Goal: Task Accomplishment & Management: Manage account settings

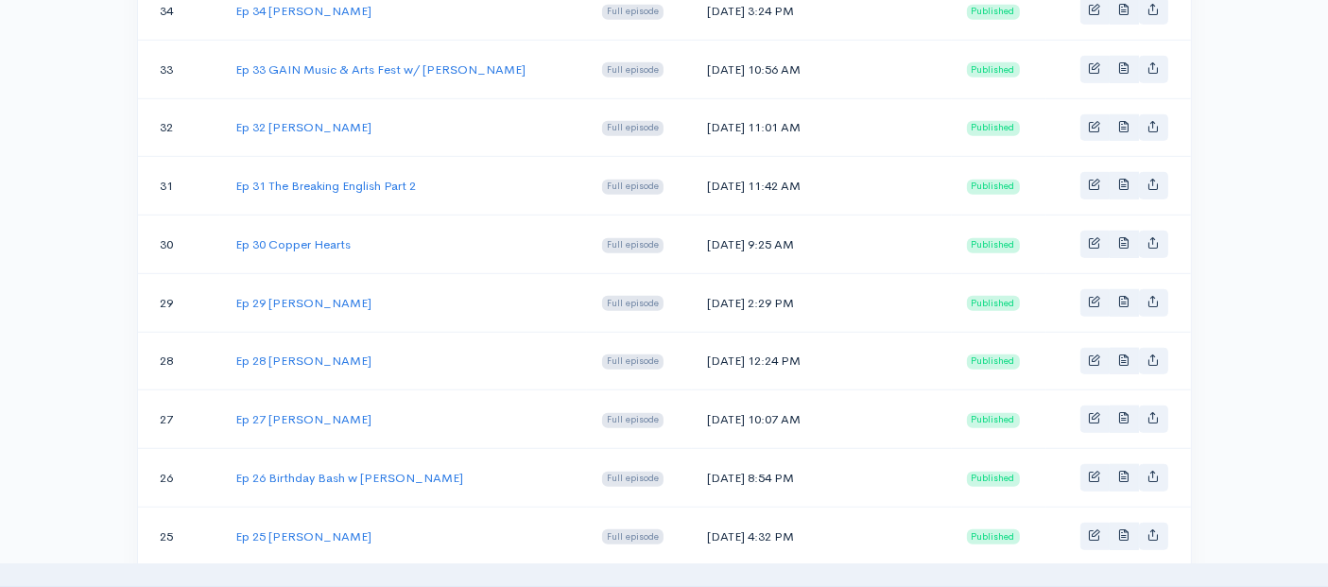
scroll to position [1050, 0]
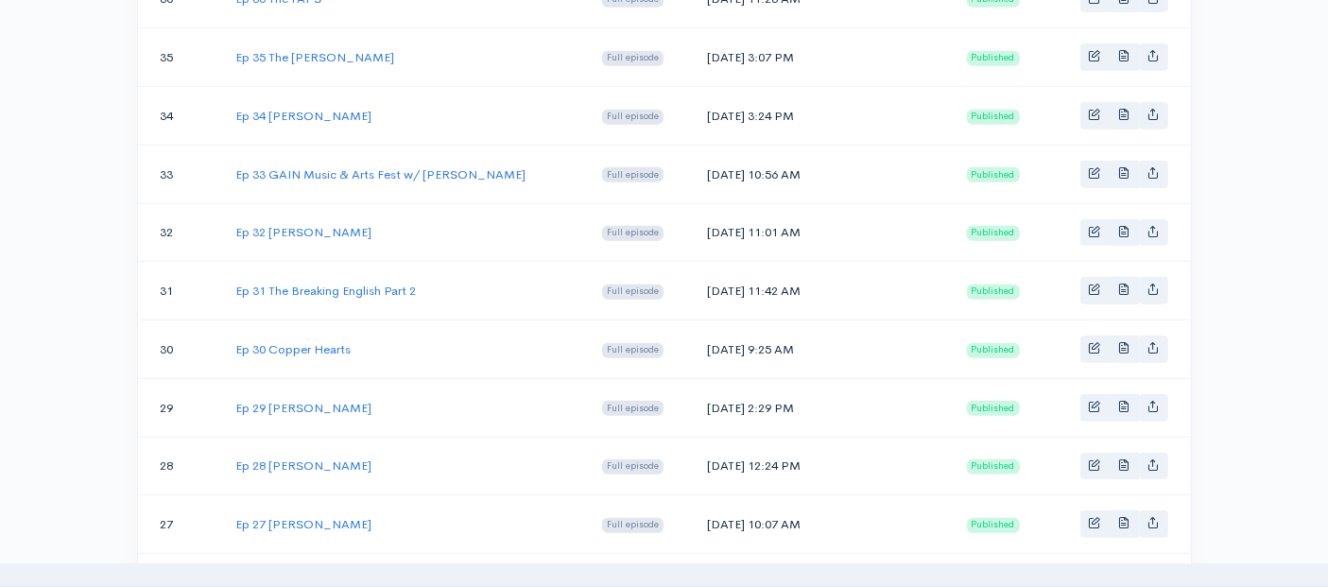
drag, startPoint x: 363, startPoint y: 104, endPoint x: 232, endPoint y: 102, distance: 131.4
click at [232, 102] on td "Ep 34 Matt Zadkovich" at bounding box center [403, 116] width 367 height 59
copy link "Ep 34 Matt Zadkovich"
drag, startPoint x: 813, startPoint y: 101, endPoint x: 708, endPoint y: 101, distance: 104.9
click at [708, 101] on td "Sun, Mar 31, 2019 3:24 PM" at bounding box center [822, 116] width 260 height 59
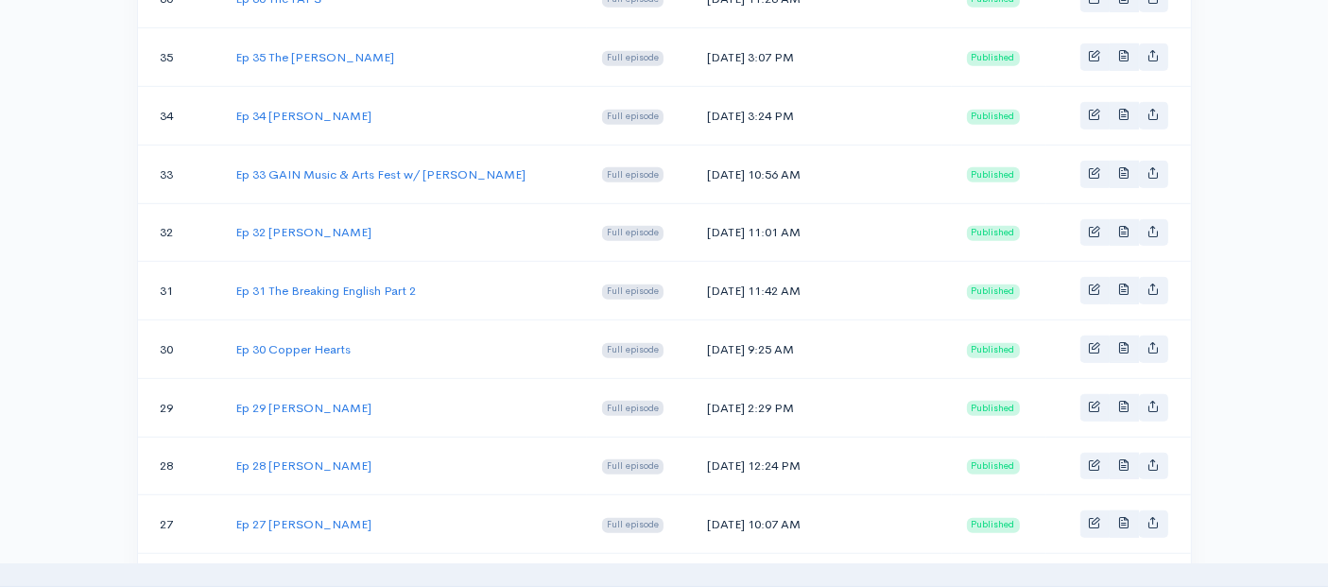
copy td "Sun, Mar 31, 2019"
click at [293, 109] on link "Ep 34 Matt Zadkovich" at bounding box center [303, 116] width 136 height 16
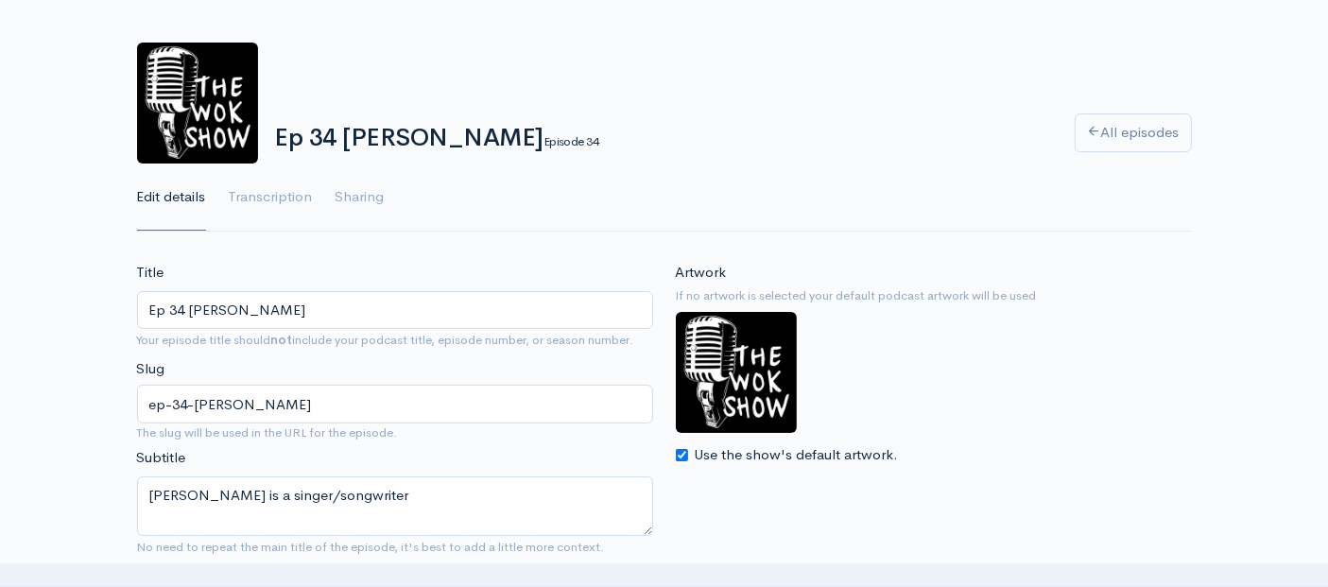
scroll to position [105, 0]
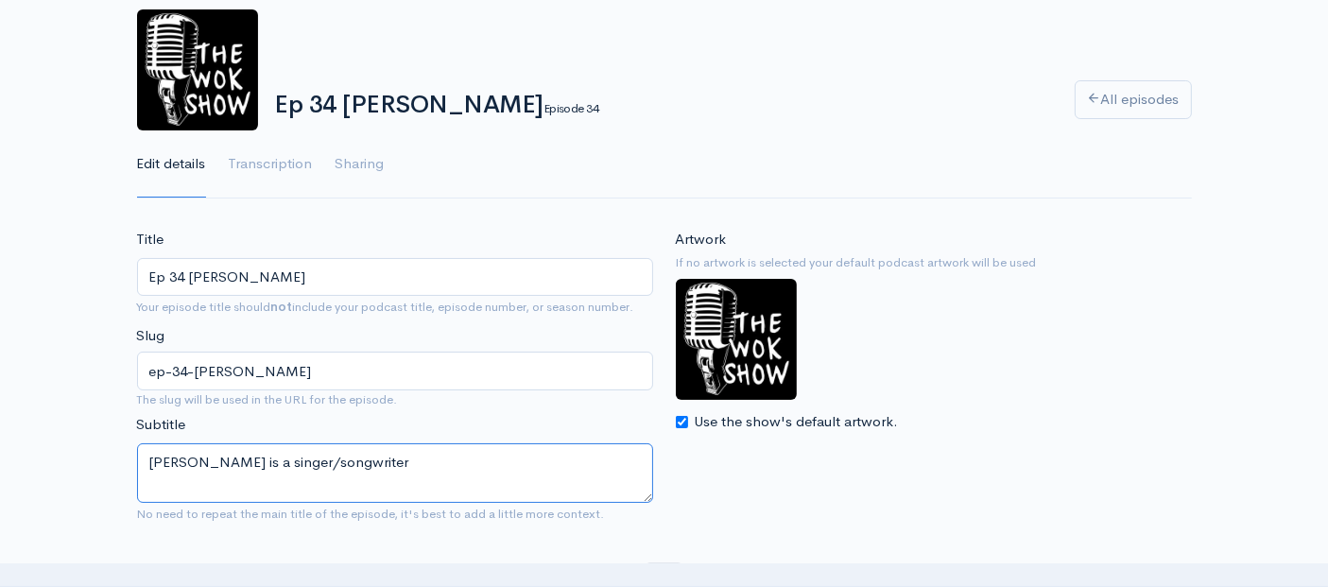
drag, startPoint x: 405, startPoint y: 469, endPoint x: 0, endPoint y: 440, distance: 405.5
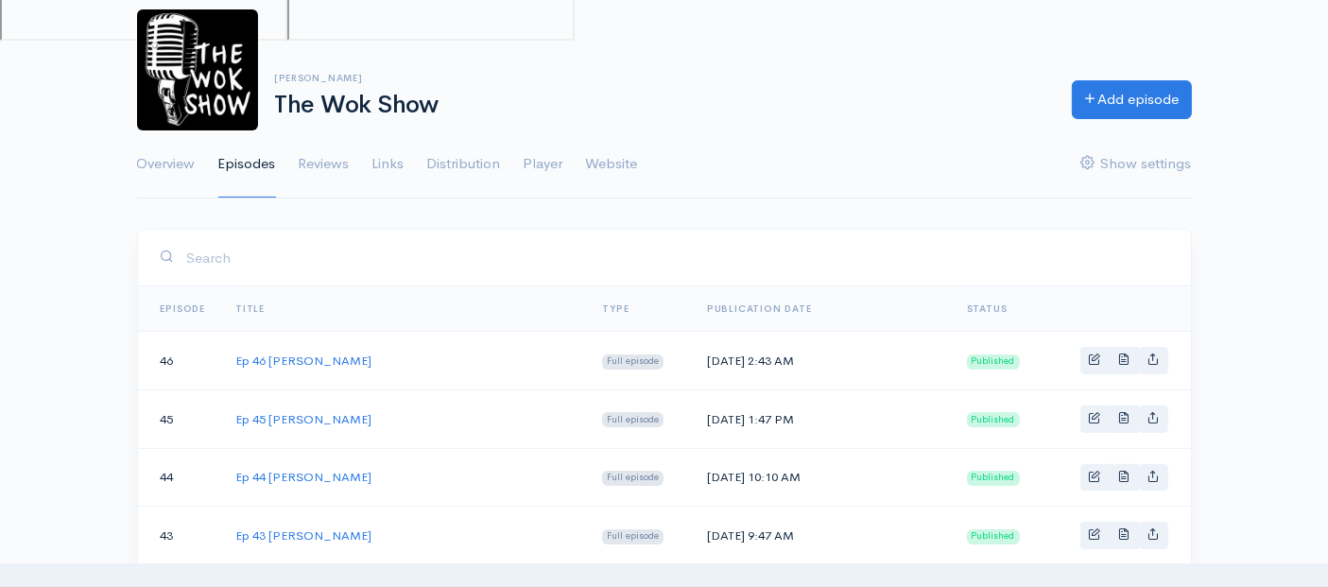
scroll to position [1050, 0]
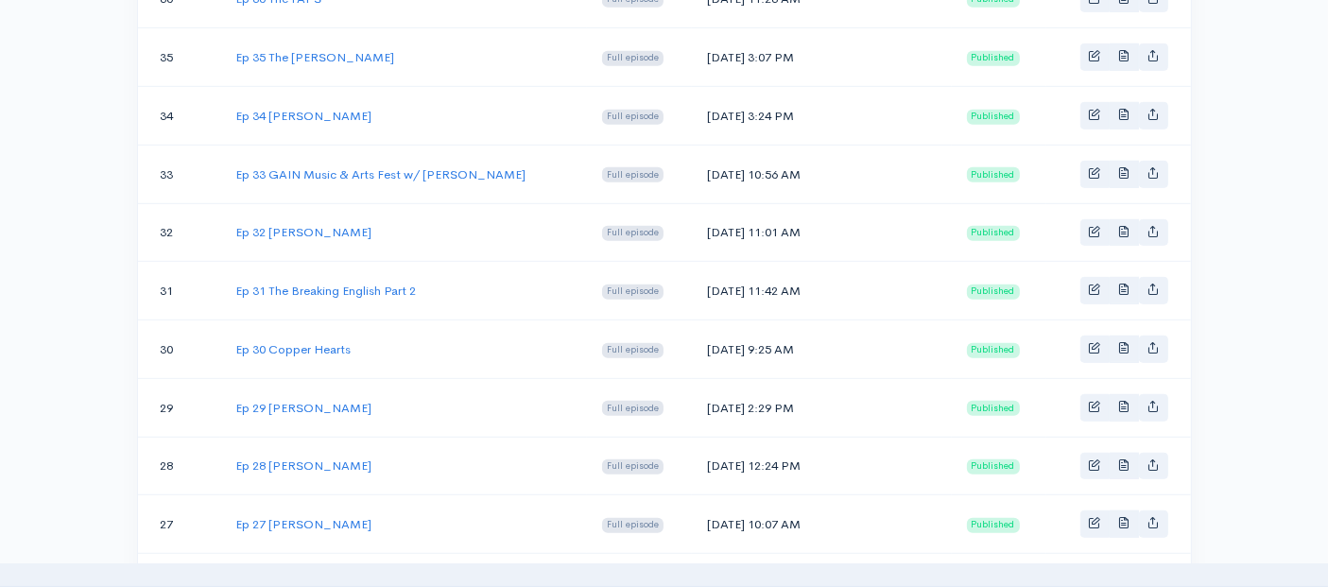
drag, startPoint x: 394, startPoint y: 42, endPoint x: 234, endPoint y: 54, distance: 160.2
click at [234, 54] on td "Ep 35 The [PERSON_NAME]" at bounding box center [403, 57] width 367 height 59
copy link "Ep 35 The [PERSON_NAME]"
drag, startPoint x: 808, startPoint y: 45, endPoint x: 712, endPoint y: 43, distance: 96.5
click at [712, 43] on td "Sun, Apr 14, 2019 3:07 PM" at bounding box center [822, 57] width 260 height 59
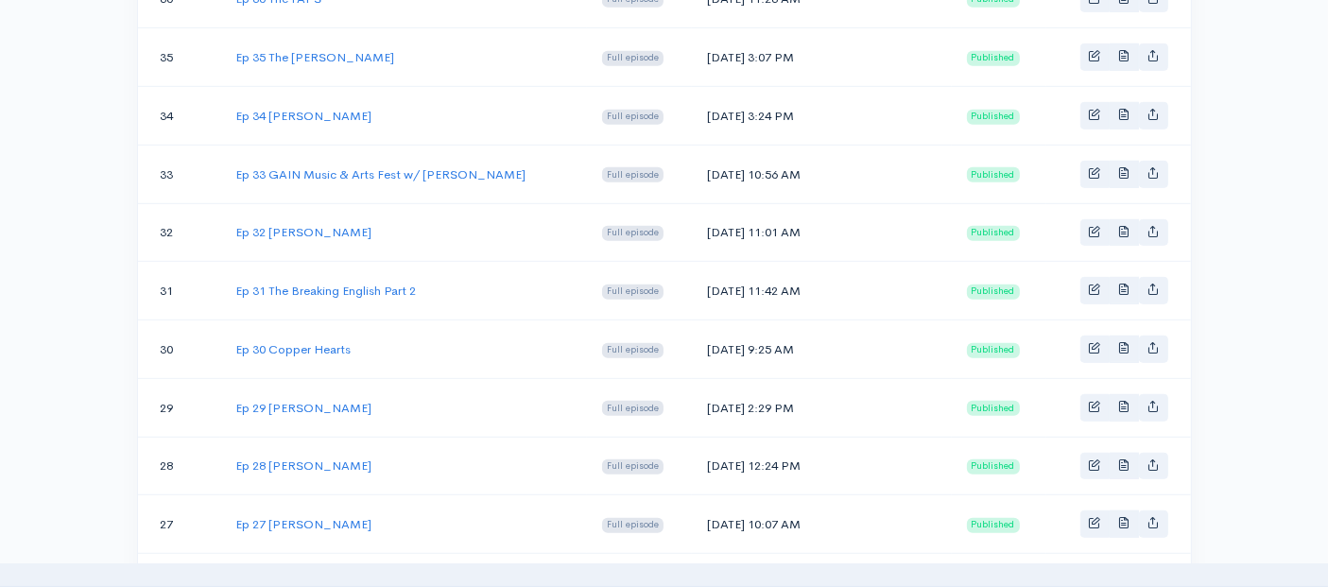
copy td "Sun, Apr 14, 2019"
click at [333, 49] on link "Ep 35 The [PERSON_NAME]" at bounding box center [314, 57] width 159 height 16
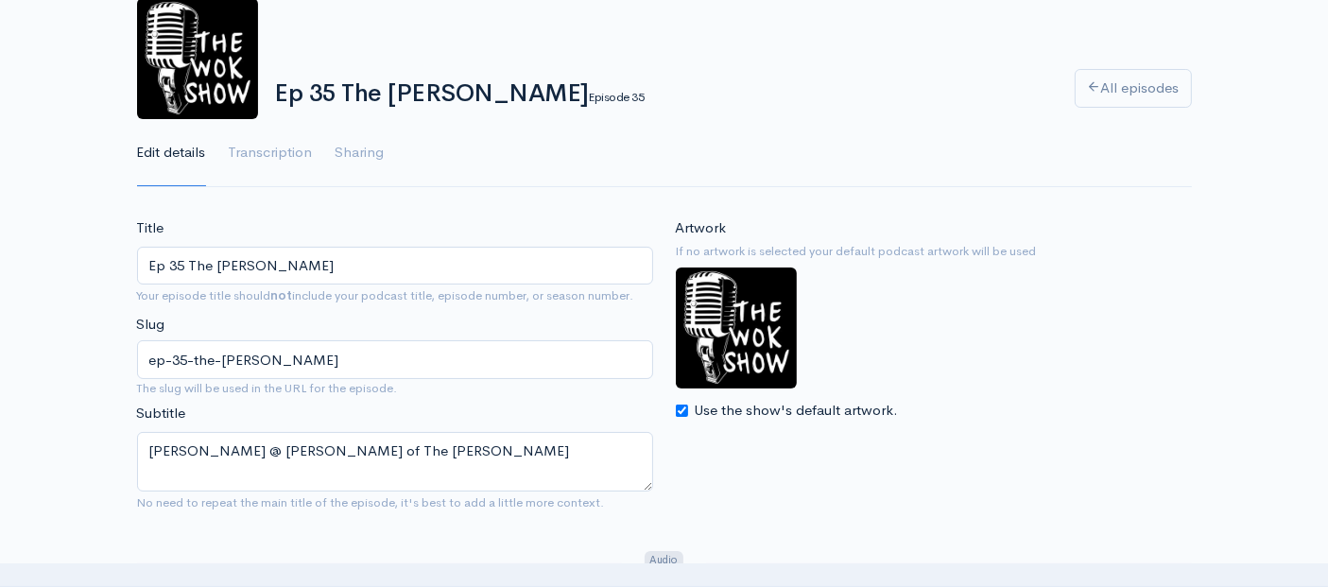
scroll to position [210, 0]
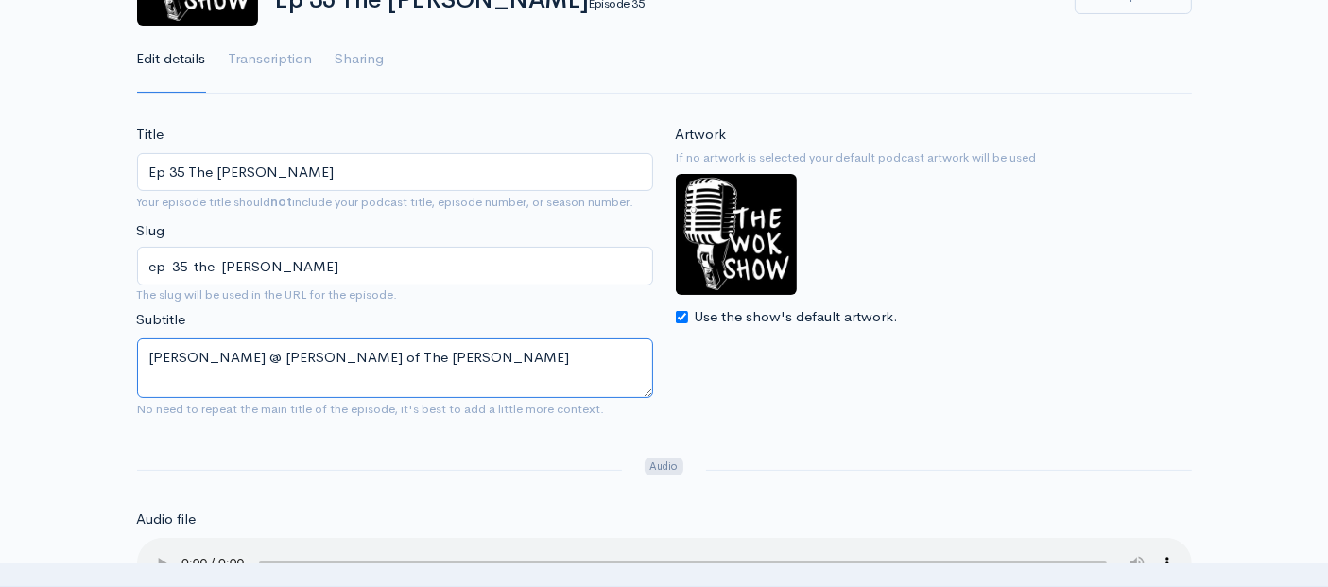
drag, startPoint x: 504, startPoint y: 358, endPoint x: 81, endPoint y: 357, distance: 422.5
click at [236, 360] on textarea "Adam Shaw @ Andy Robillard of The Strother Martins" at bounding box center [395, 368] width 516 height 60
drag, startPoint x: 509, startPoint y: 354, endPoint x: 0, endPoint y: 349, distance: 509.5
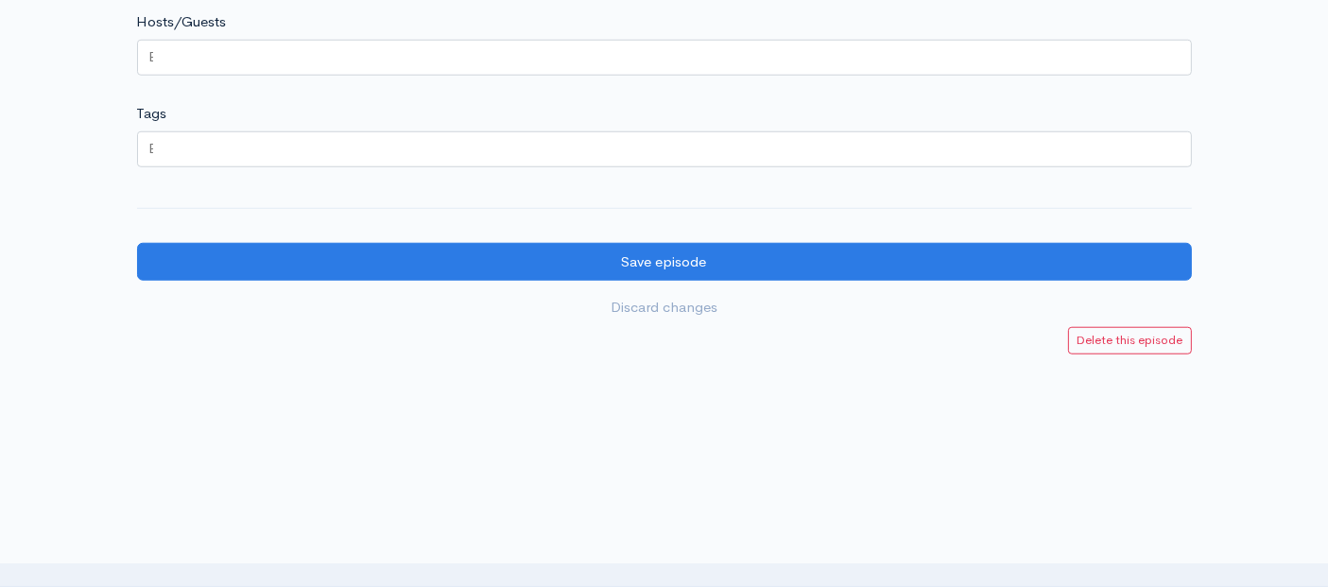
scroll to position [1722, 0]
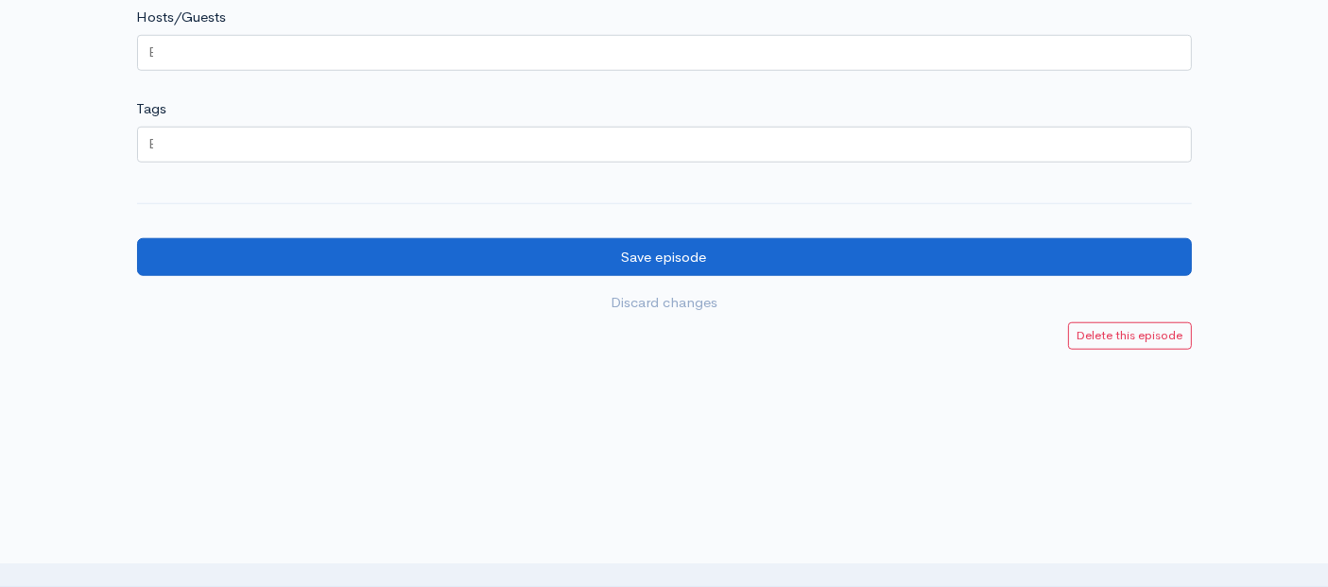
type textarea "[PERSON_NAME] and [PERSON_NAME] of The [PERSON_NAME]"
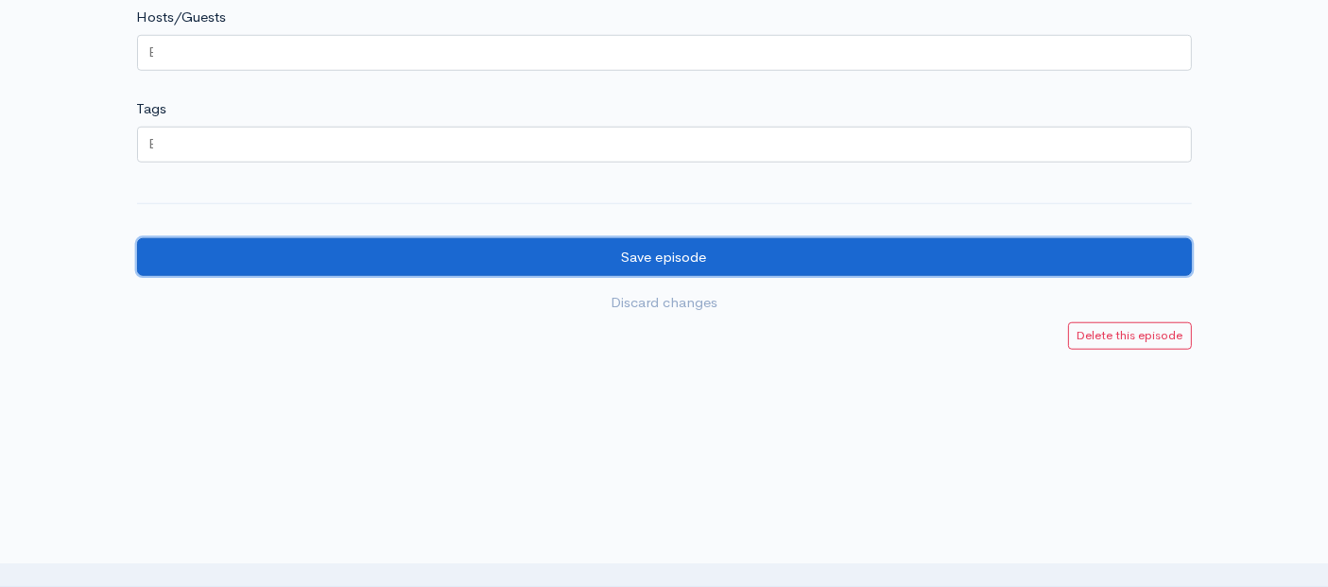
click at [631, 249] on input "Save episode" at bounding box center [664, 257] width 1055 height 39
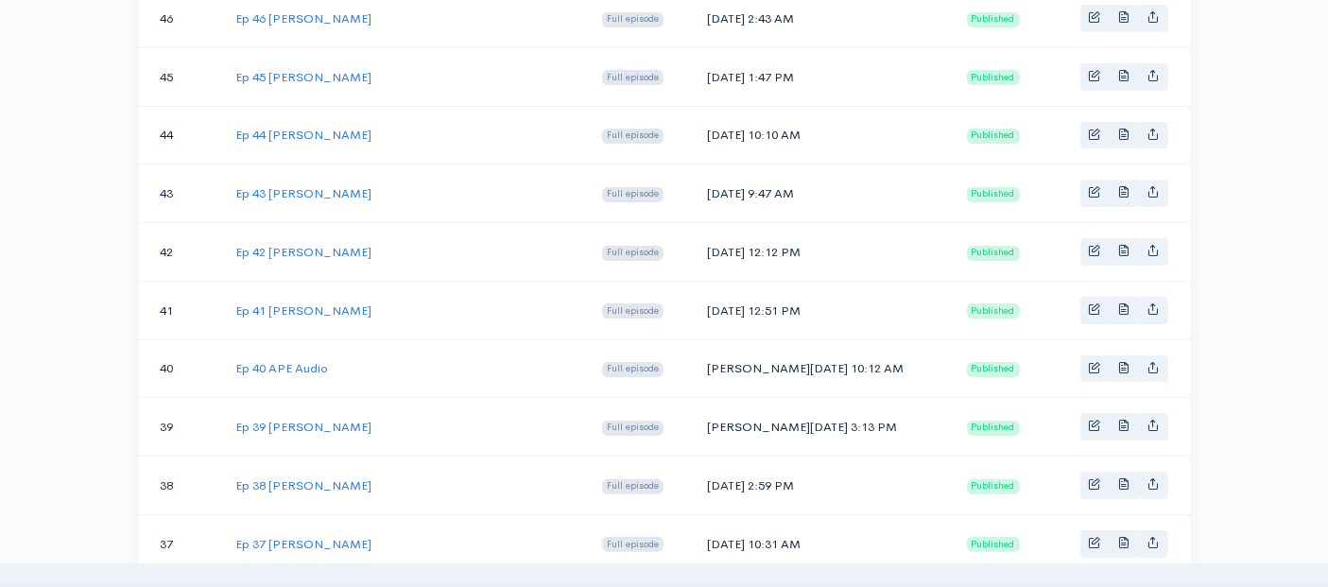
scroll to position [525, 0]
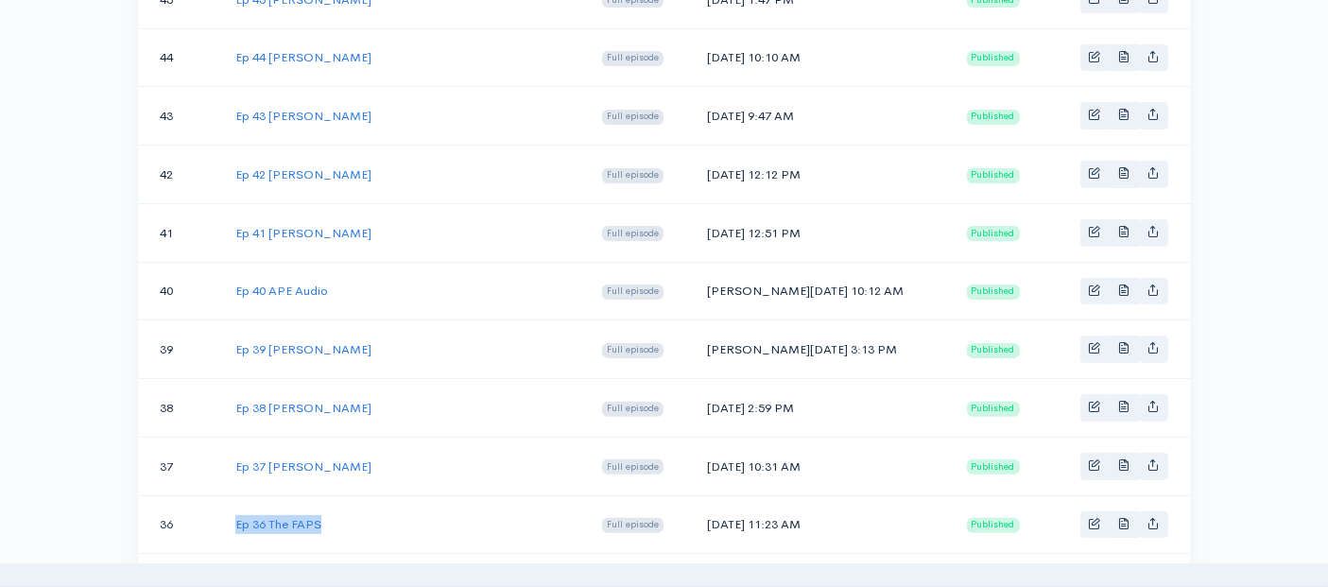
drag, startPoint x: 339, startPoint y: 514, endPoint x: 230, endPoint y: 511, distance: 109.7
click at [230, 511] on td "Ep 36 The FAPS" at bounding box center [403, 524] width 367 height 59
copy link "Ep 36 The FAPS"
drag, startPoint x: 808, startPoint y: 513, endPoint x: 712, endPoint y: 513, distance: 96.4
click at [712, 513] on td "Sun, Apr 28, 2019 11:23 AM" at bounding box center [822, 524] width 260 height 59
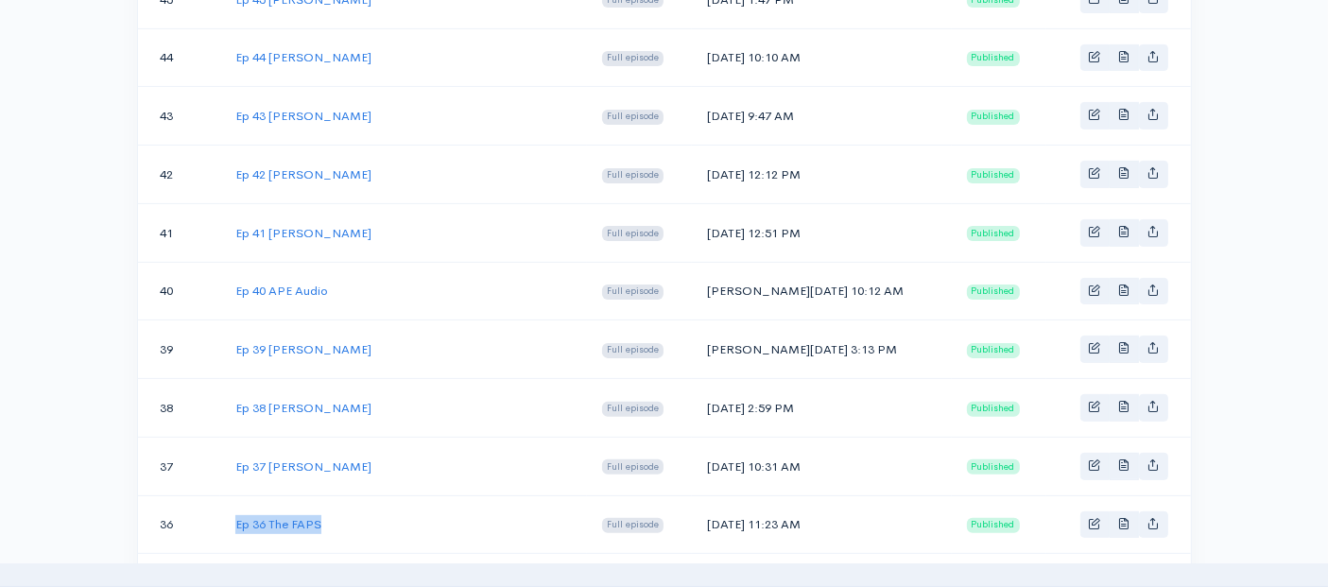
copy td "Sun, Apr 28, 2019"
click at [319, 516] on link "Ep 36 The FAPS" at bounding box center [278, 524] width 86 height 16
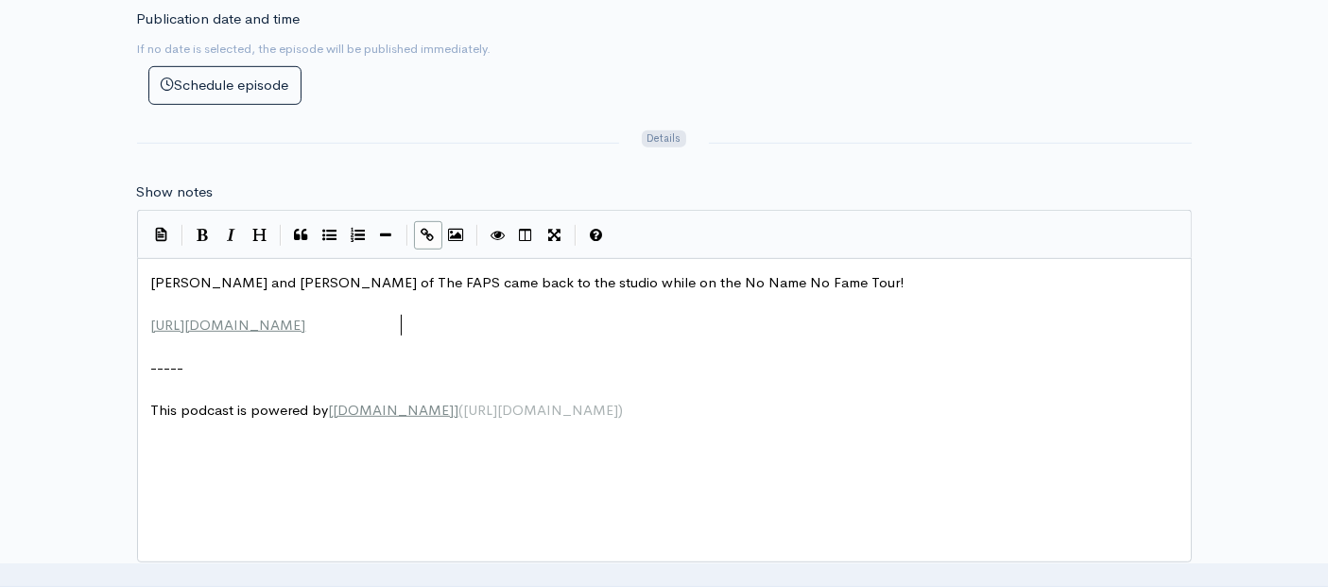
scroll to position [7, 0]
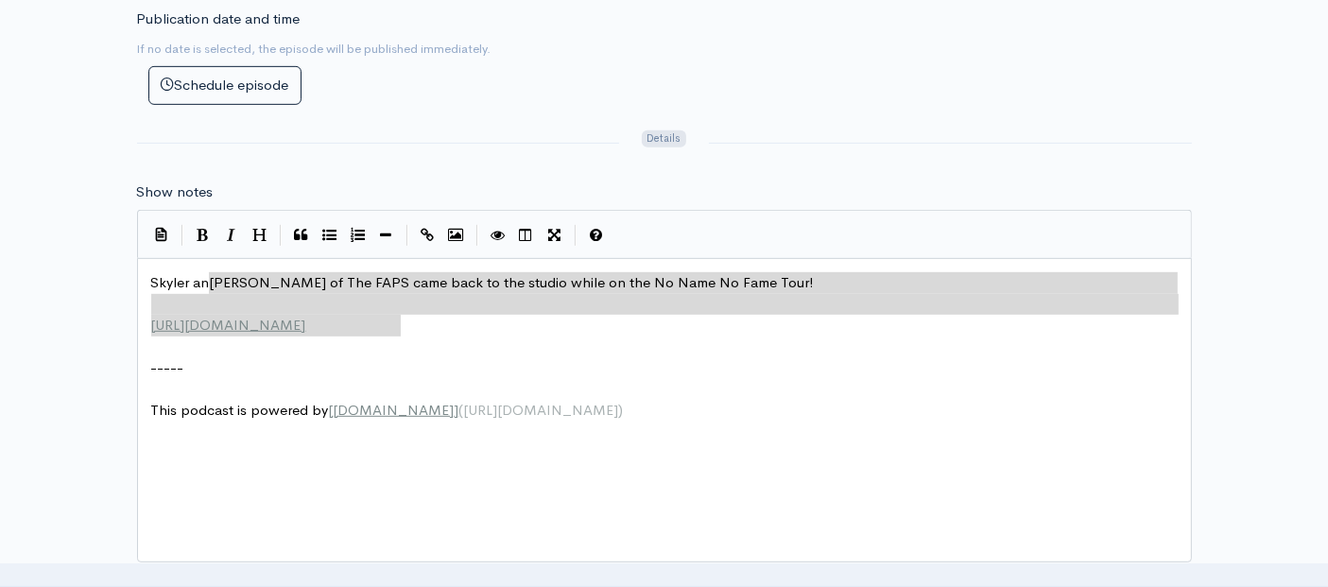
type textarea "Skyler and Blair of The FAPS came back to the studio while on the No Name No Fa…"
drag, startPoint x: 443, startPoint y: 328, endPoint x: 131, endPoint y: 273, distance: 316.7
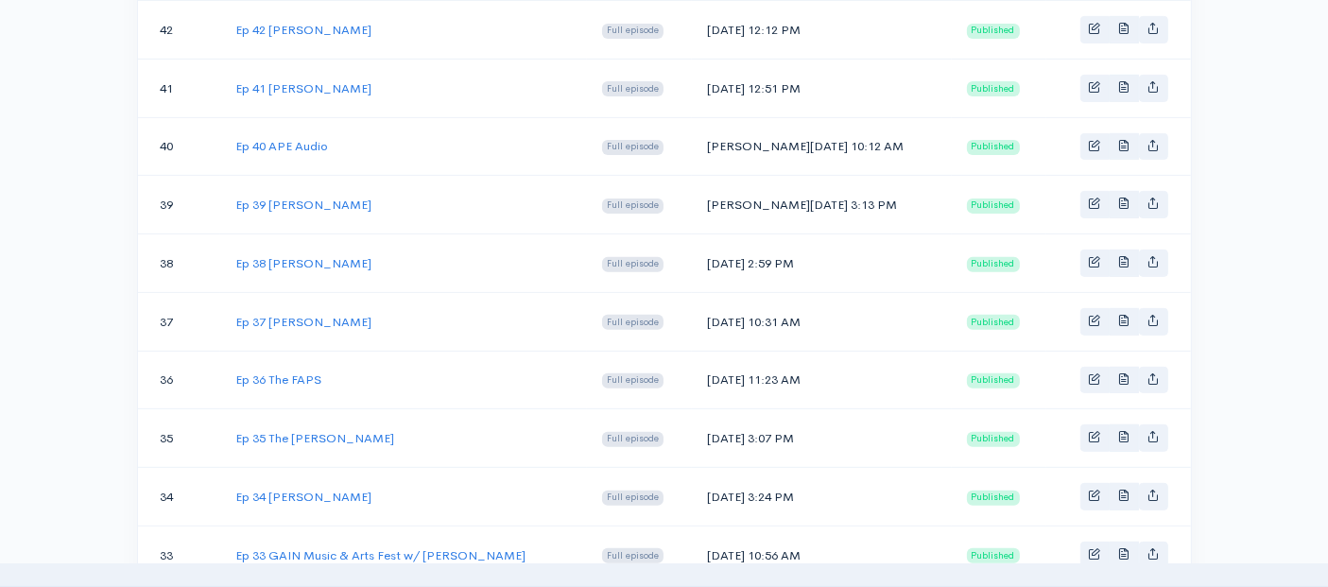
scroll to position [734, 0]
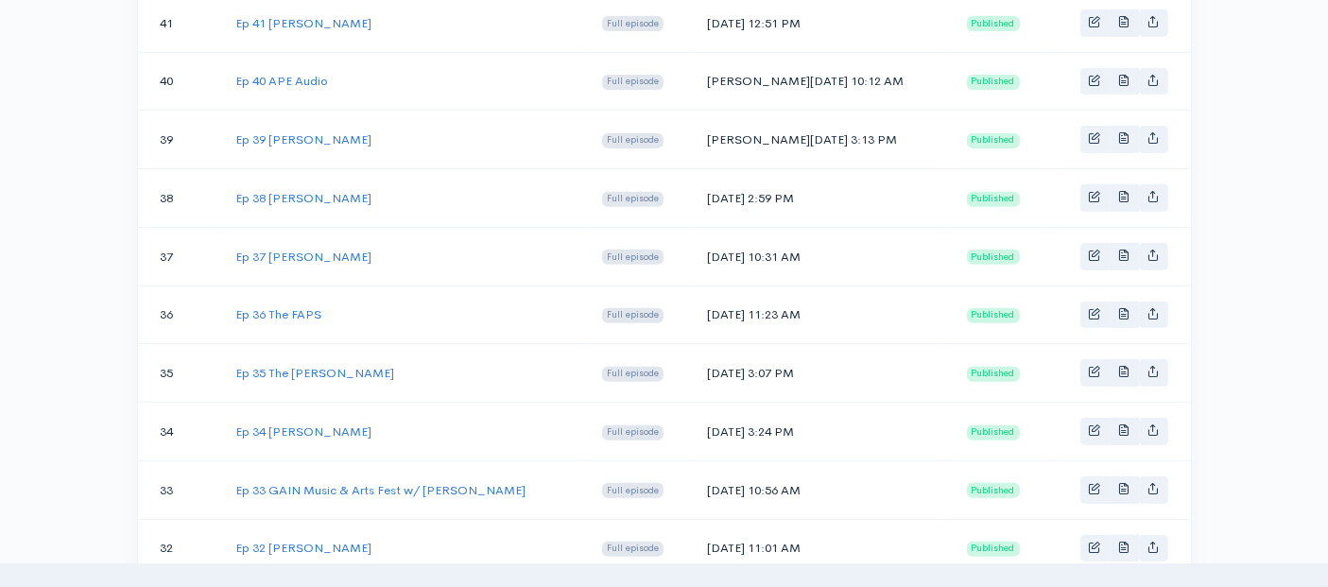
drag, startPoint x: 354, startPoint y: 245, endPoint x: 216, endPoint y: 239, distance: 139.1
click at [216, 239] on tr "37 Ep 37 Nick Johnston Full episode Sun, May 12, 2019 10:31 AM Published" at bounding box center [664, 256] width 1053 height 59
copy tr "Ep 37 Nick Johnston"
drag, startPoint x: 816, startPoint y: 246, endPoint x: 710, endPoint y: 249, distance: 105.9
click at [710, 249] on td "Sun, May 12, 2019 10:31 AM" at bounding box center [822, 256] width 260 height 59
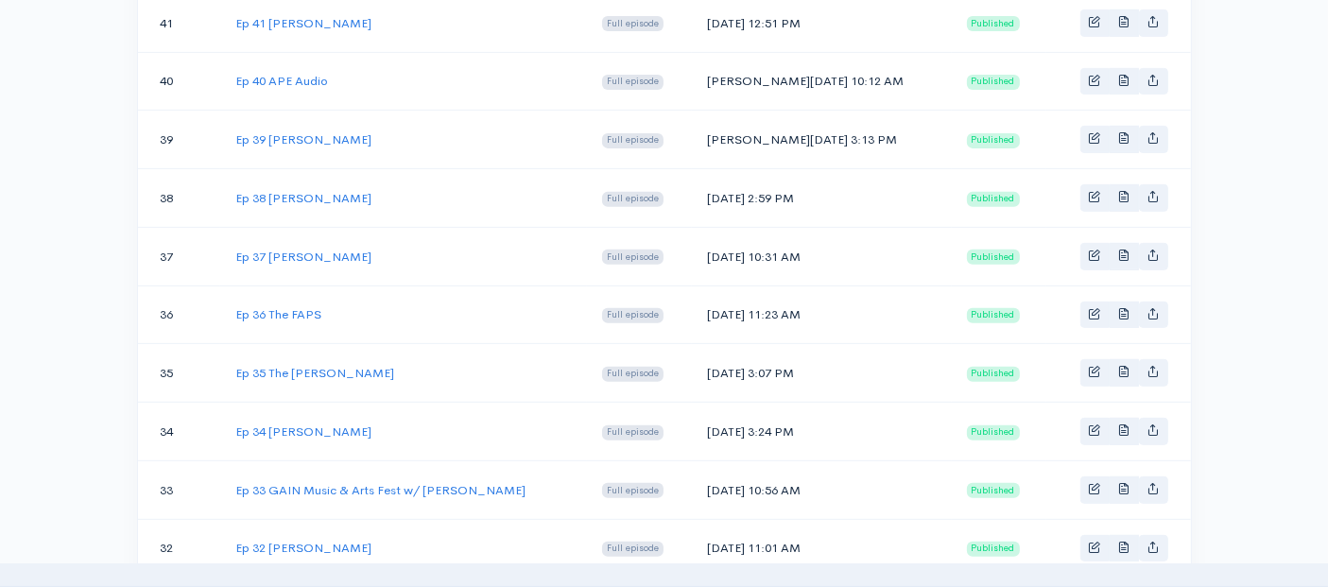
copy td "Sun, May 12, 2019"
click at [306, 249] on link "Ep 37 Nick Johnston" at bounding box center [303, 257] width 136 height 16
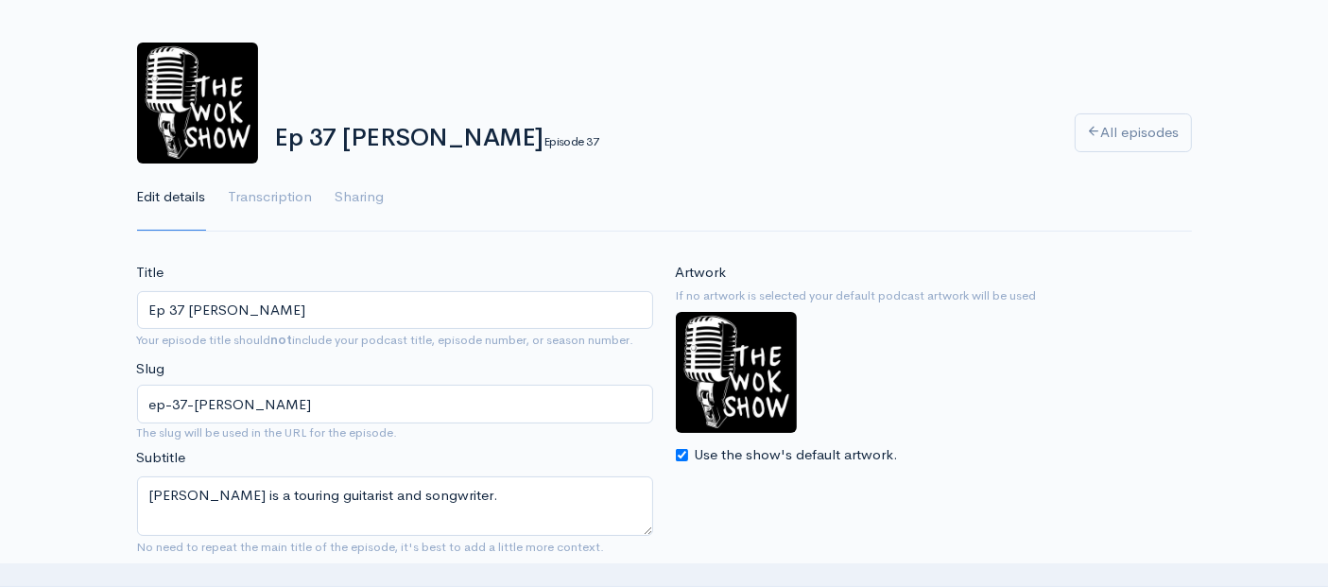
scroll to position [105, 0]
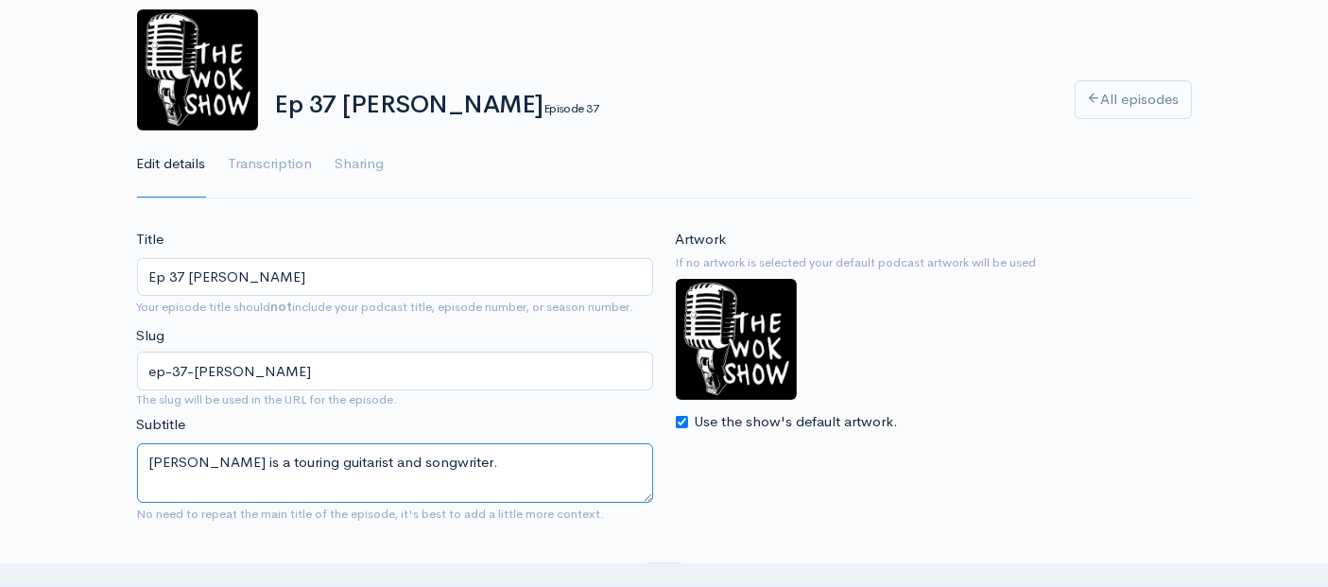
drag, startPoint x: 466, startPoint y: 460, endPoint x: 95, endPoint y: 461, distance: 371.5
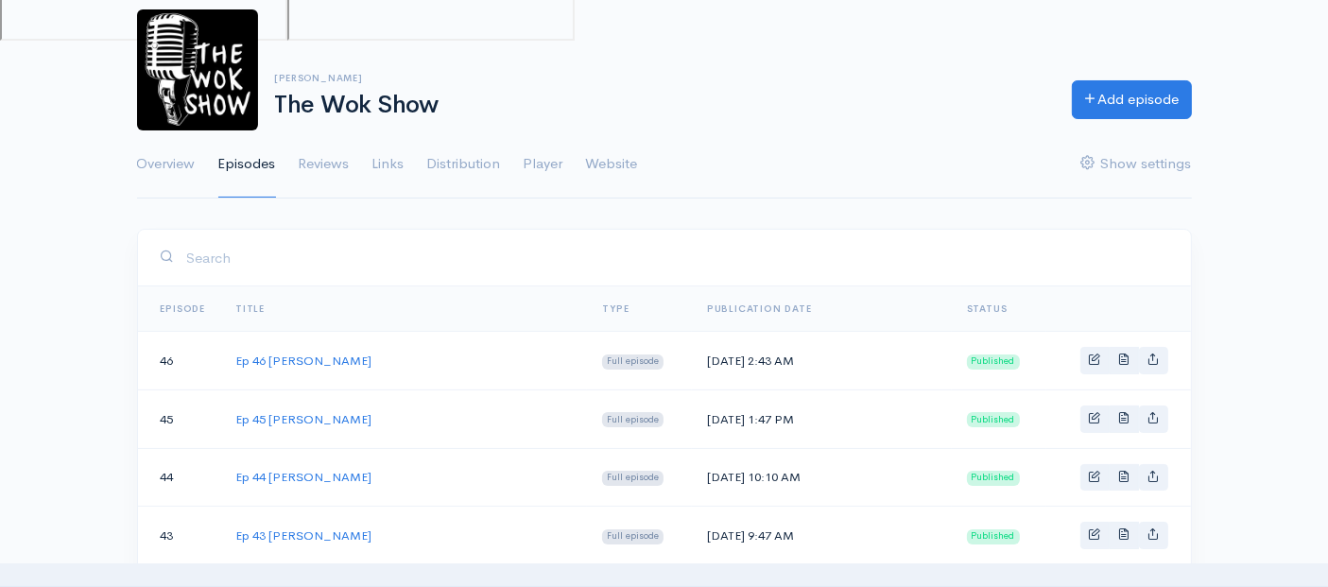
scroll to position [734, 0]
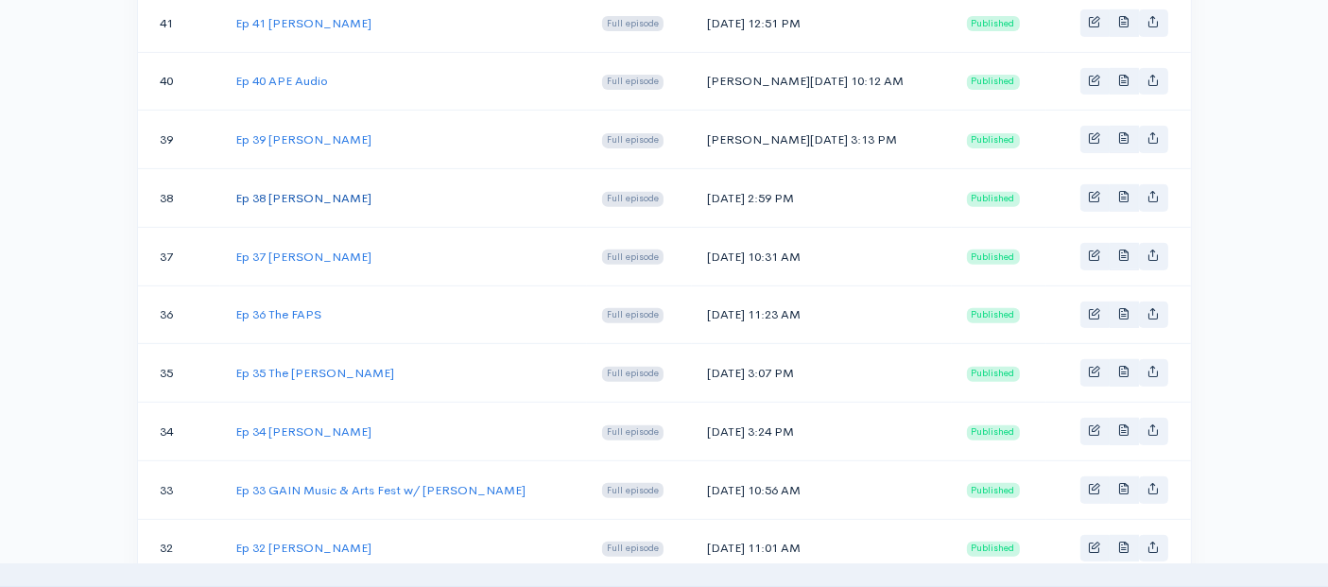
click at [298, 191] on link "Ep 38 Robert Leader" at bounding box center [303, 198] width 136 height 16
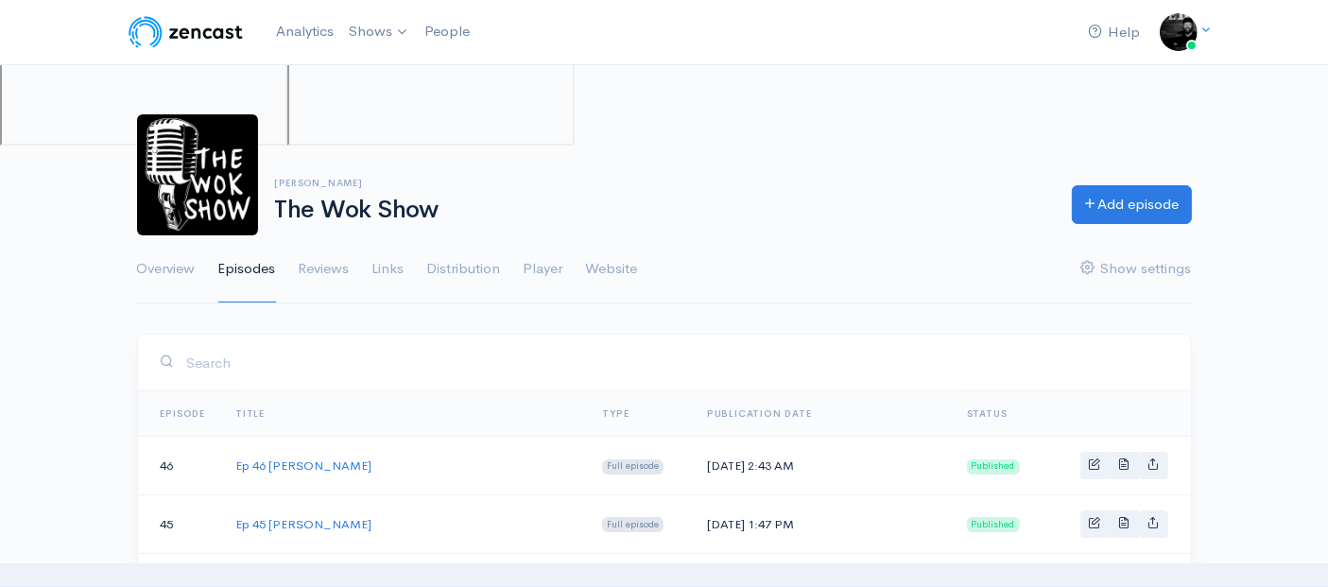
scroll to position [734, 0]
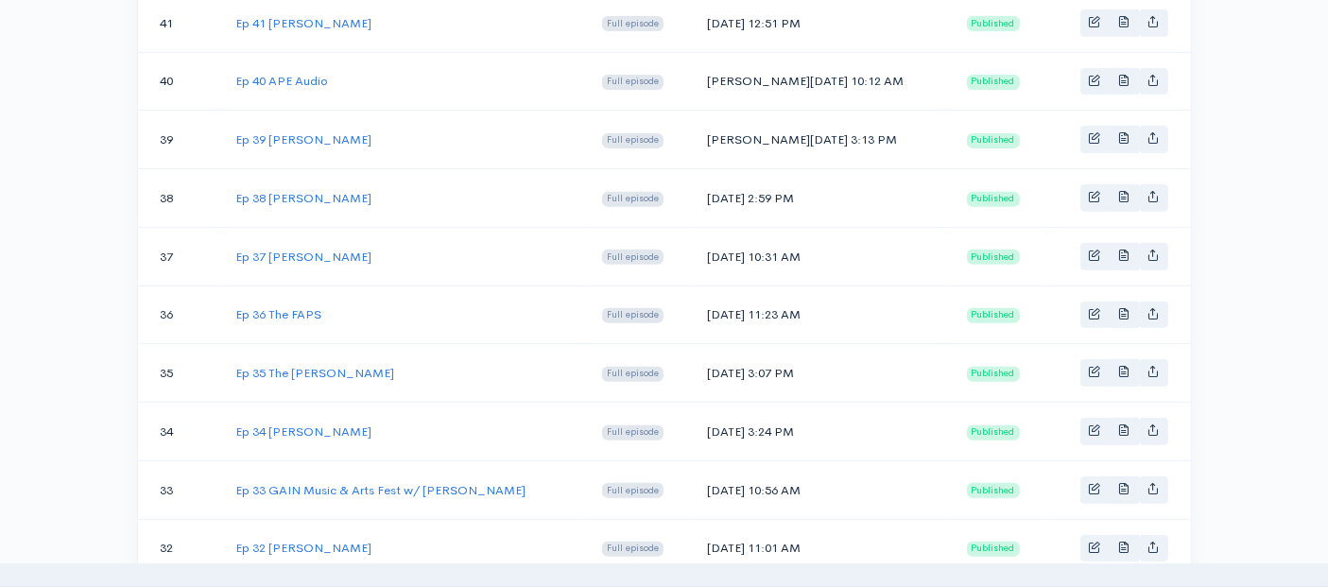
drag, startPoint x: 356, startPoint y: 194, endPoint x: 218, endPoint y: 192, distance: 138.0
click at [218, 192] on tr "38 Ep 38 Robert Leader Full episode Sun, May 26, 2019 2:59 PM Published" at bounding box center [664, 198] width 1053 height 59
copy tr "Ep 38 Robert Leader"
drag, startPoint x: 810, startPoint y: 190, endPoint x: 713, endPoint y: 191, distance: 97.4
click at [713, 191] on td "Sun, May 26, 2019 2:59 PM" at bounding box center [822, 198] width 260 height 59
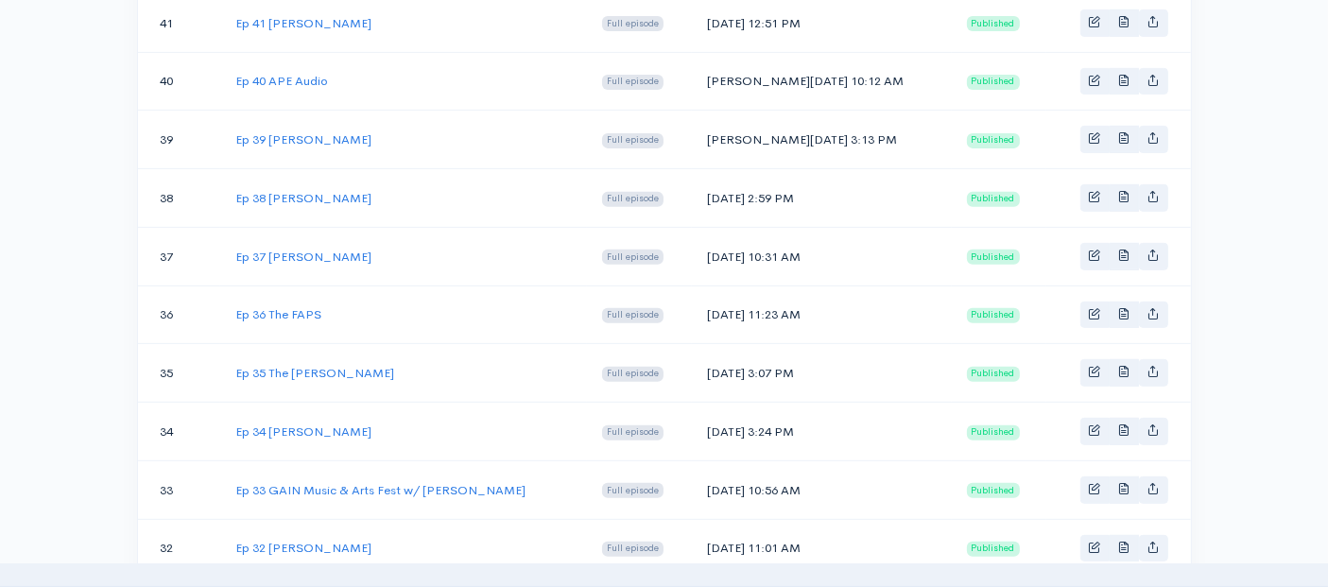
copy td "Sun, May 26, 2019"
click at [313, 190] on link "Ep 38 Robert Leader" at bounding box center [303, 198] width 136 height 16
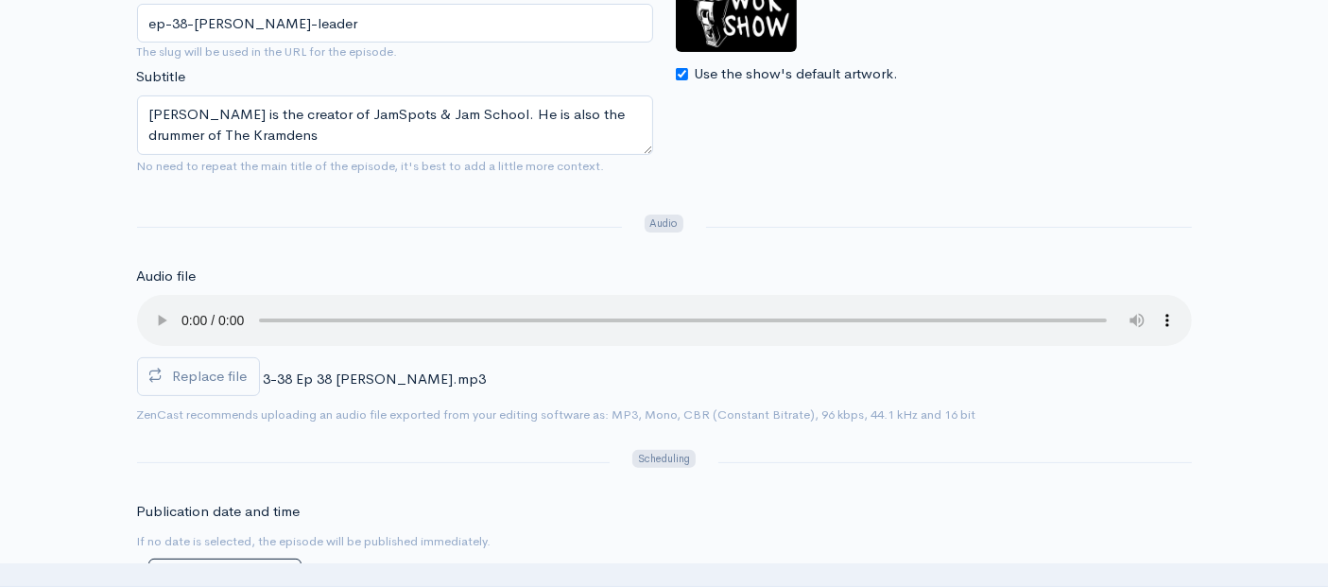
scroll to position [420, 0]
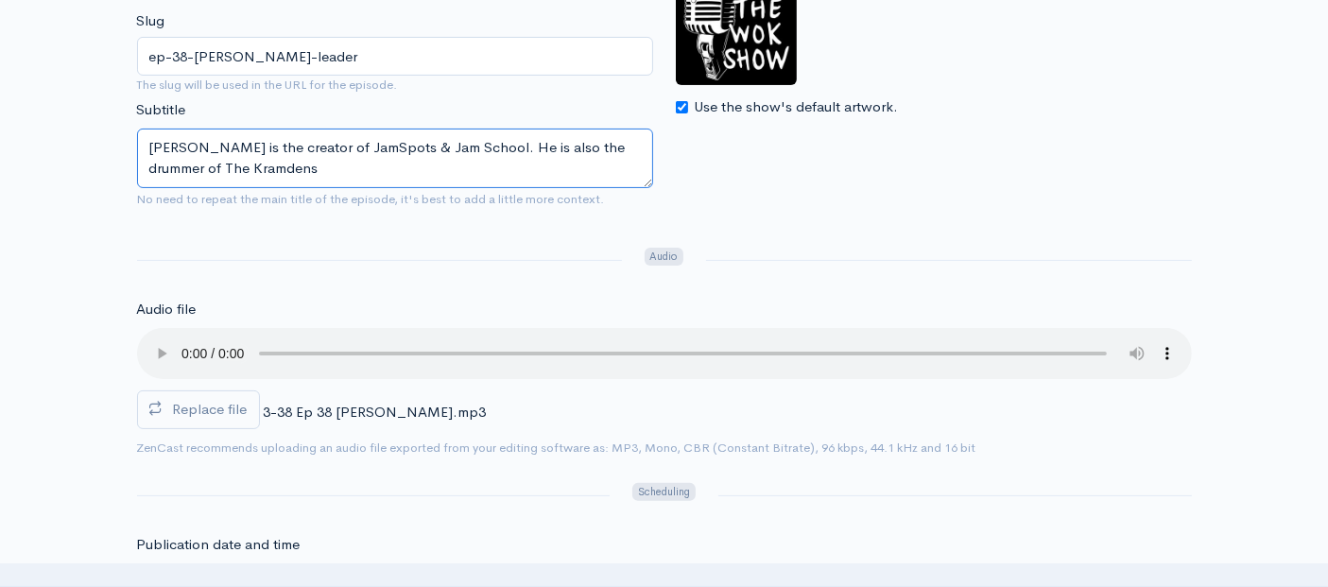
drag, startPoint x: 243, startPoint y: 167, endPoint x: 111, endPoint y: 142, distance: 134.8
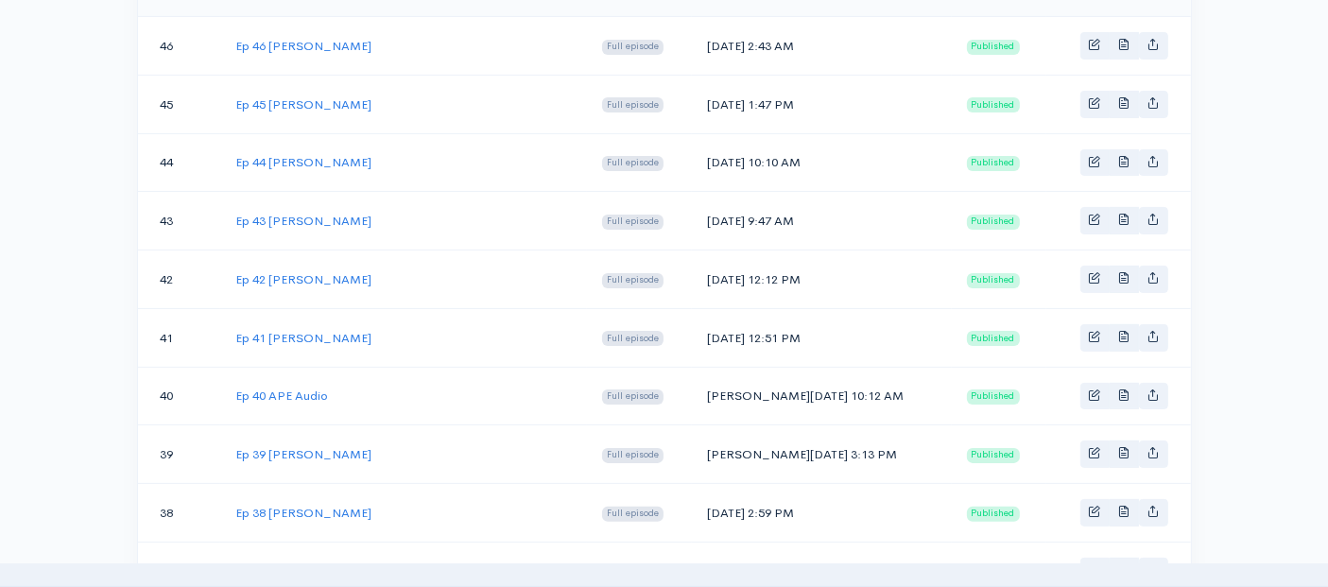
scroll to position [734, 0]
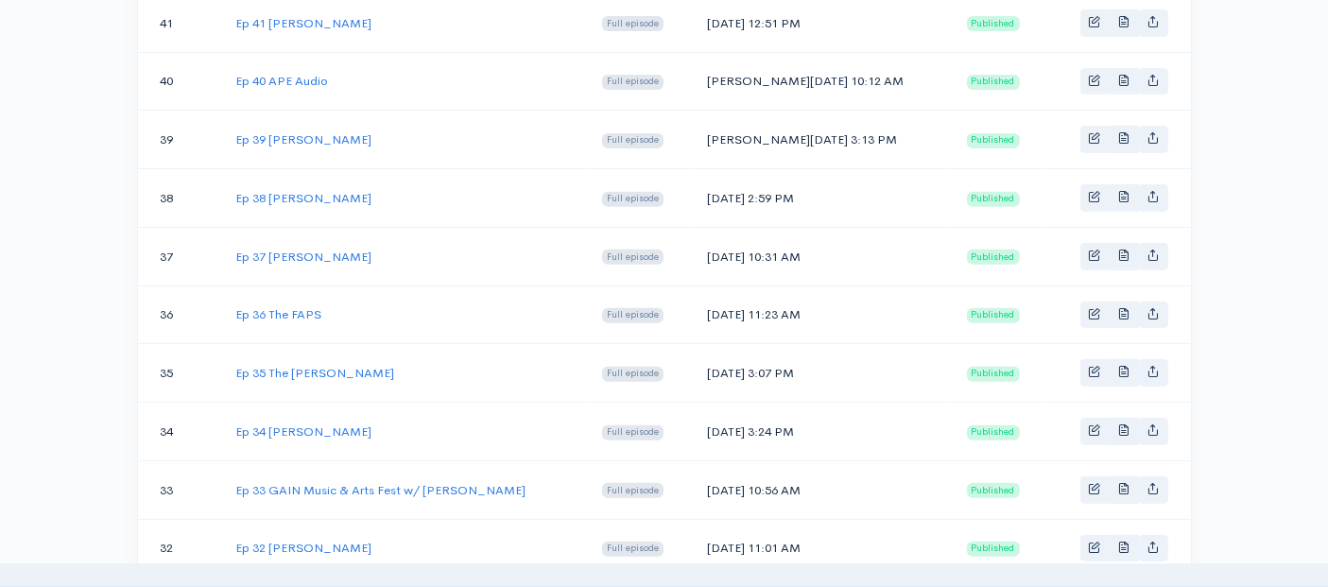
drag, startPoint x: 383, startPoint y: 130, endPoint x: 230, endPoint y: 126, distance: 153.2
click at [230, 126] on td "Ep 39 Patrick Ballantyne" at bounding box center [403, 140] width 367 height 59
copy link "Ep 39 Patrick Ballantyne"
drag, startPoint x: 802, startPoint y: 129, endPoint x: 710, endPoint y: 130, distance: 91.7
click at [710, 130] on td "Sun, Jun 9, 2019 3:13 PM" at bounding box center [822, 140] width 260 height 59
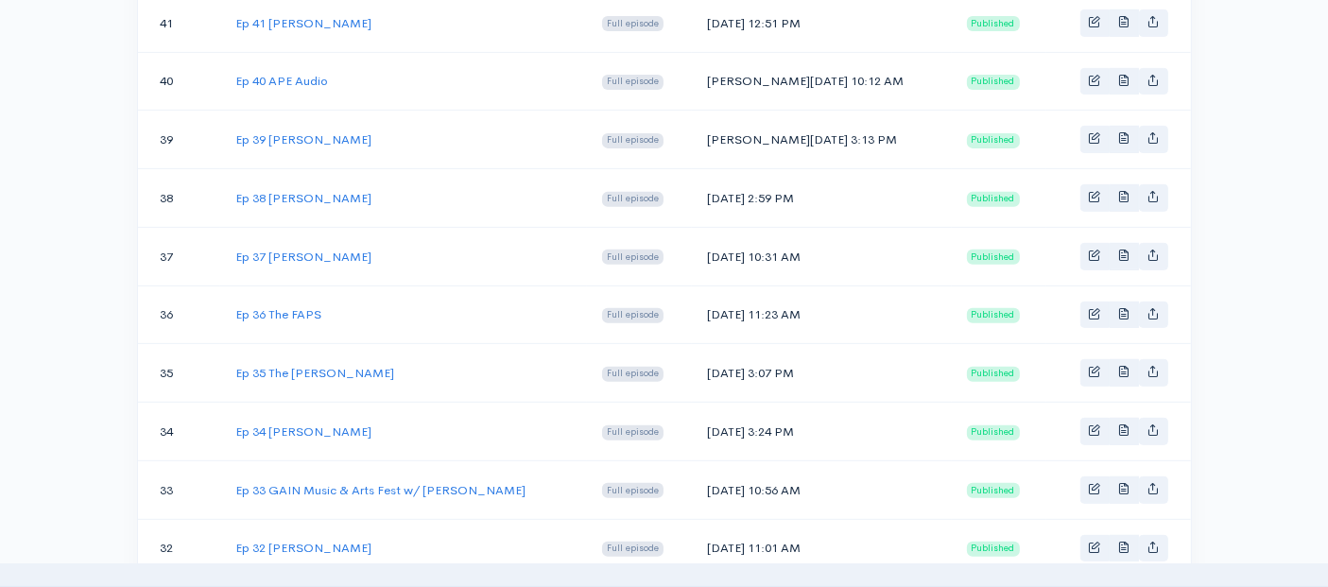
copy td "Sun, Jun 9, 2019"
click at [294, 131] on link "Ep 39 Patrick Ballantyne" at bounding box center [303, 139] width 136 height 16
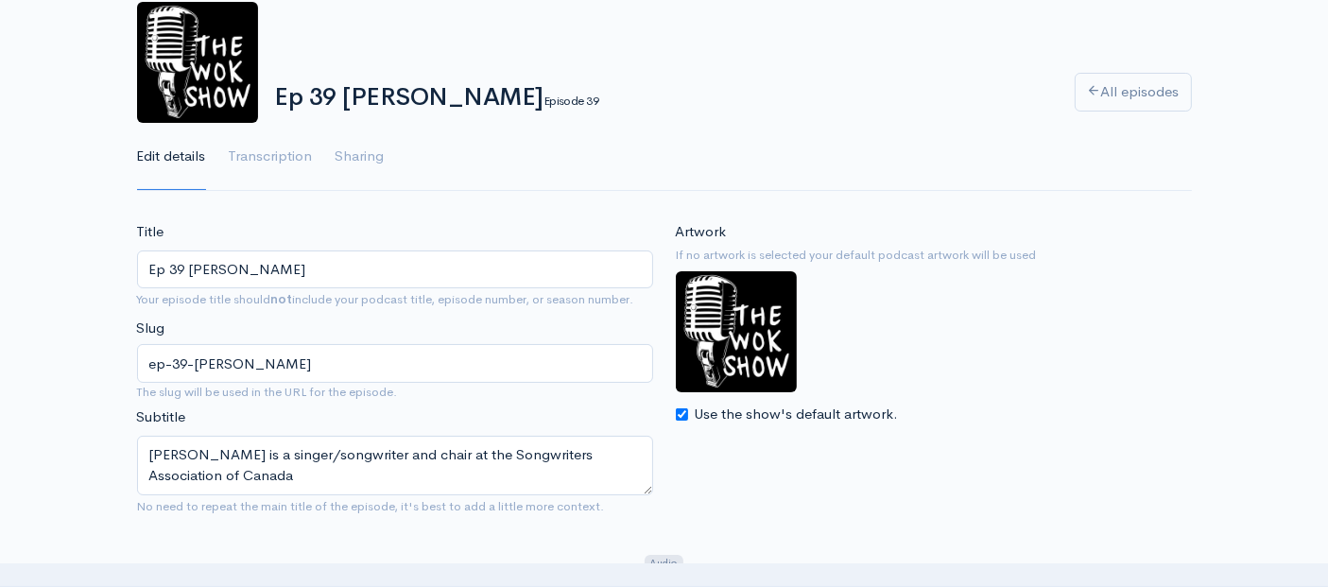
scroll to position [210, 0]
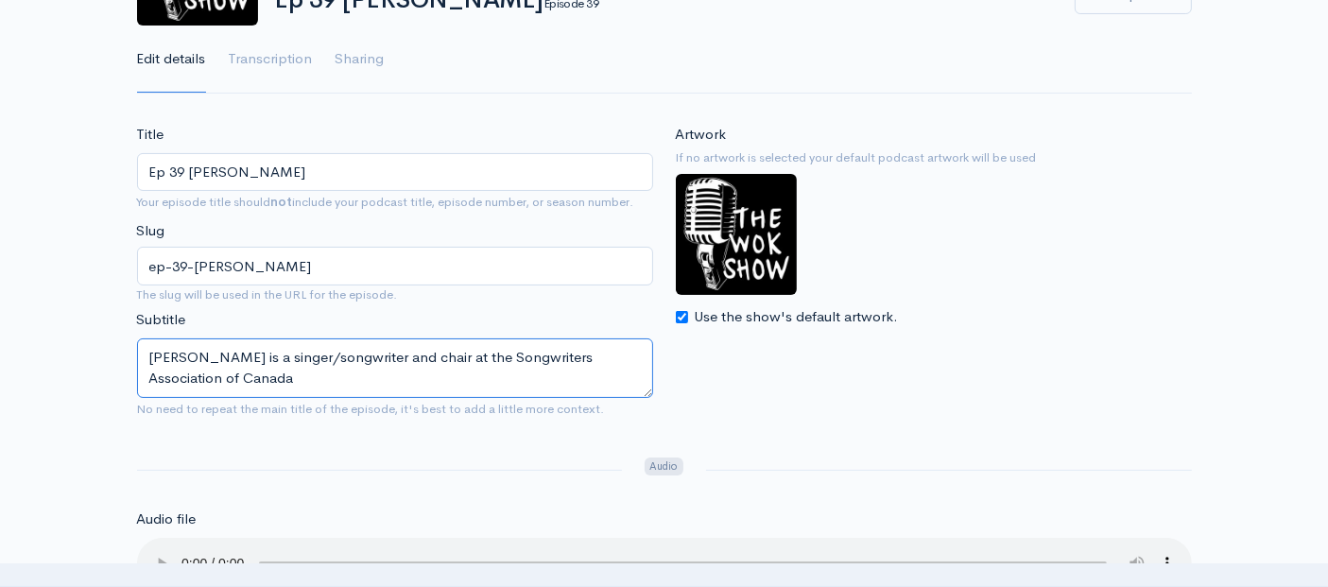
drag, startPoint x: 291, startPoint y: 378, endPoint x: 96, endPoint y: 326, distance: 201.5
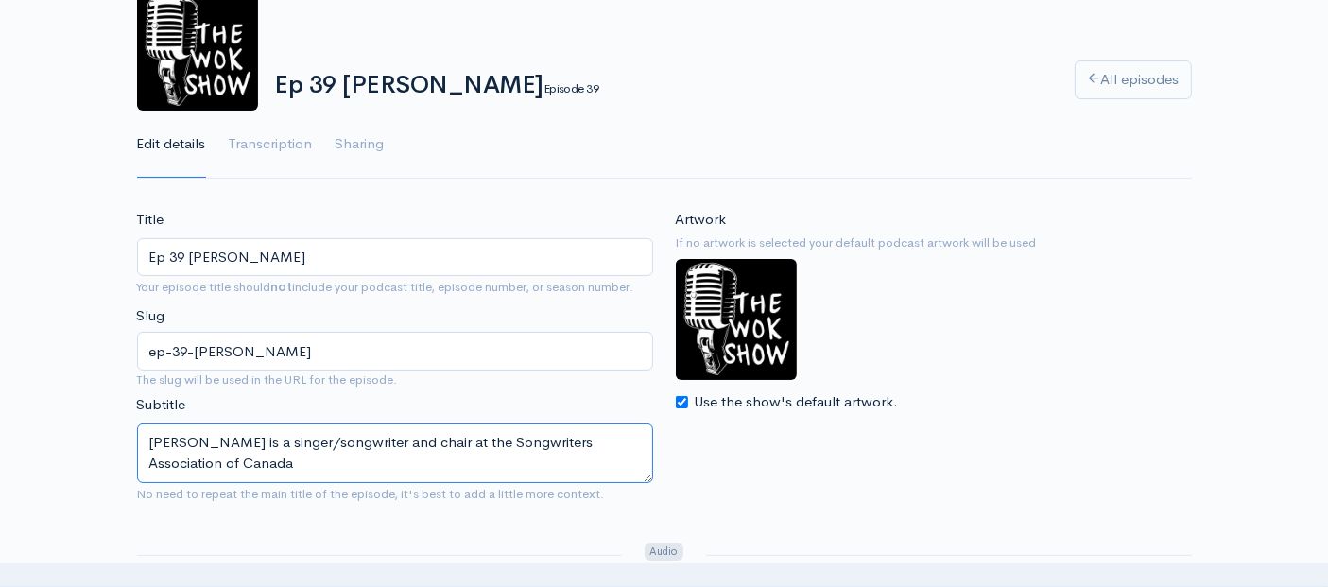
scroll to position [0, 0]
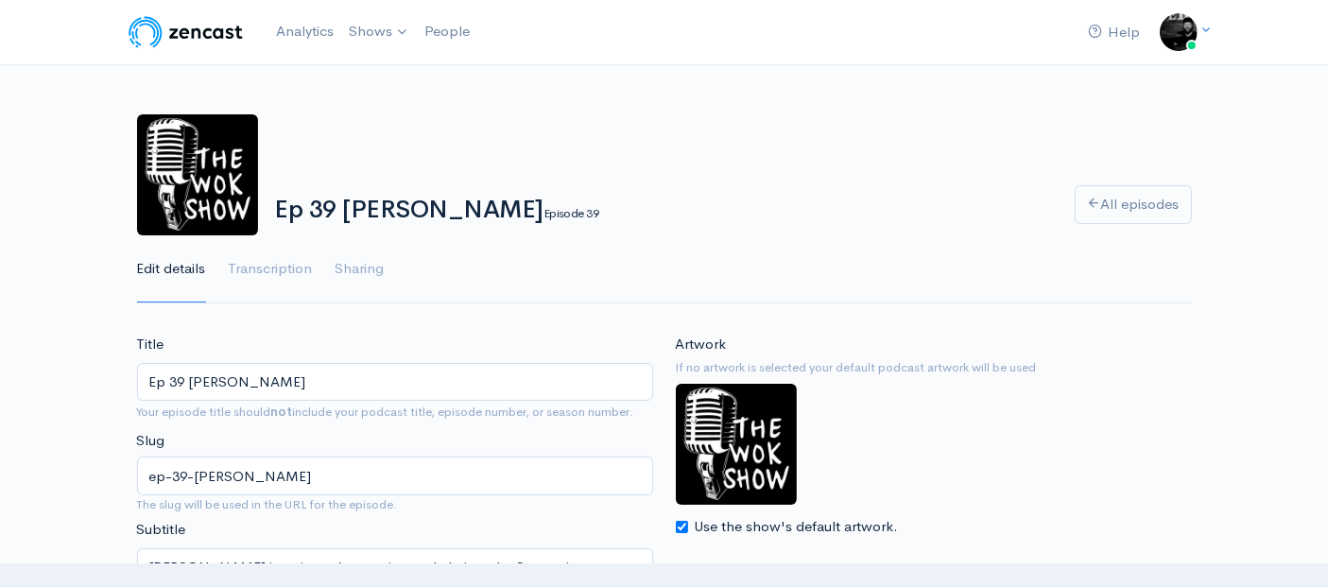
scroll to position [734, 0]
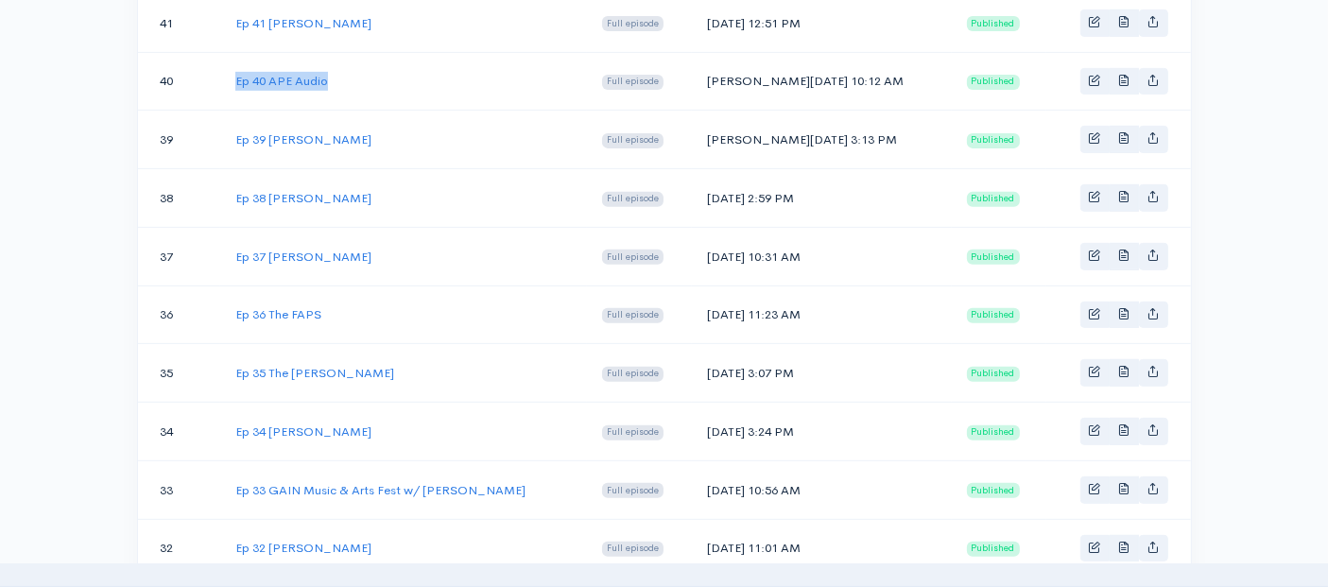
drag, startPoint x: 335, startPoint y: 68, endPoint x: 233, endPoint y: 74, distance: 102.2
click at [233, 74] on td "Ep 40 APE Audio" at bounding box center [403, 81] width 367 height 59
copy link "Ep 40 APE Audio"
drag, startPoint x: 808, startPoint y: 71, endPoint x: 711, endPoint y: 72, distance: 97.4
click at [711, 72] on td "Sun, Jun 23, 2019 10:12 AM" at bounding box center [822, 81] width 260 height 59
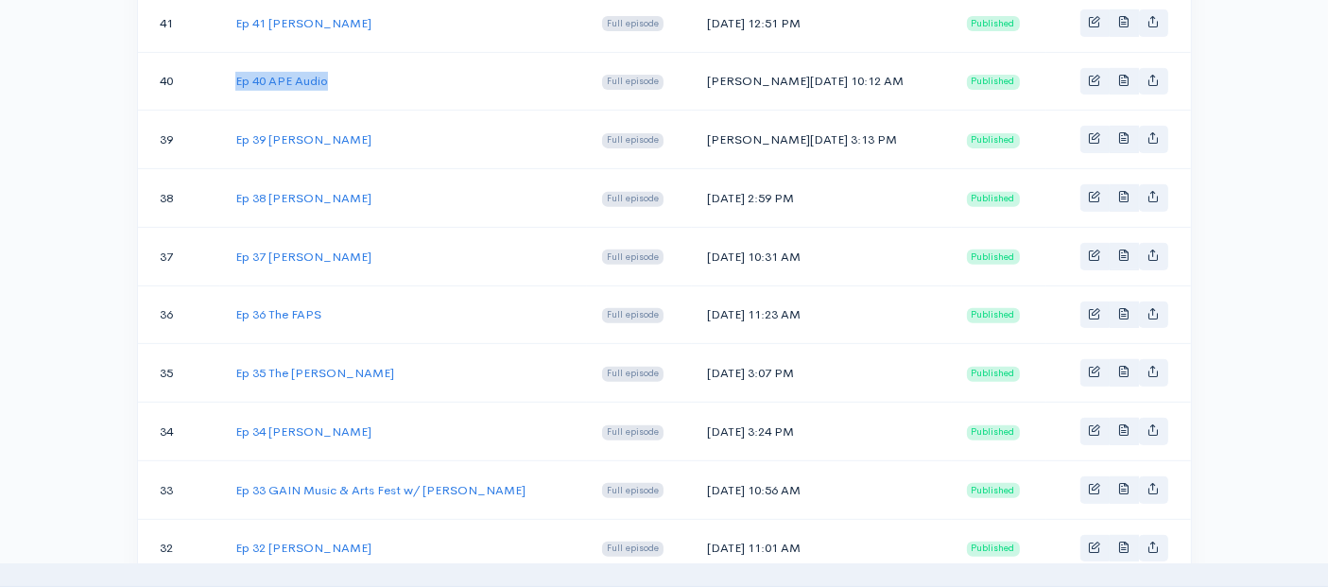
copy td "Sun, Jun 23, 2019"
click at [310, 74] on link "Ep 40 APE Audio" at bounding box center [281, 81] width 93 height 16
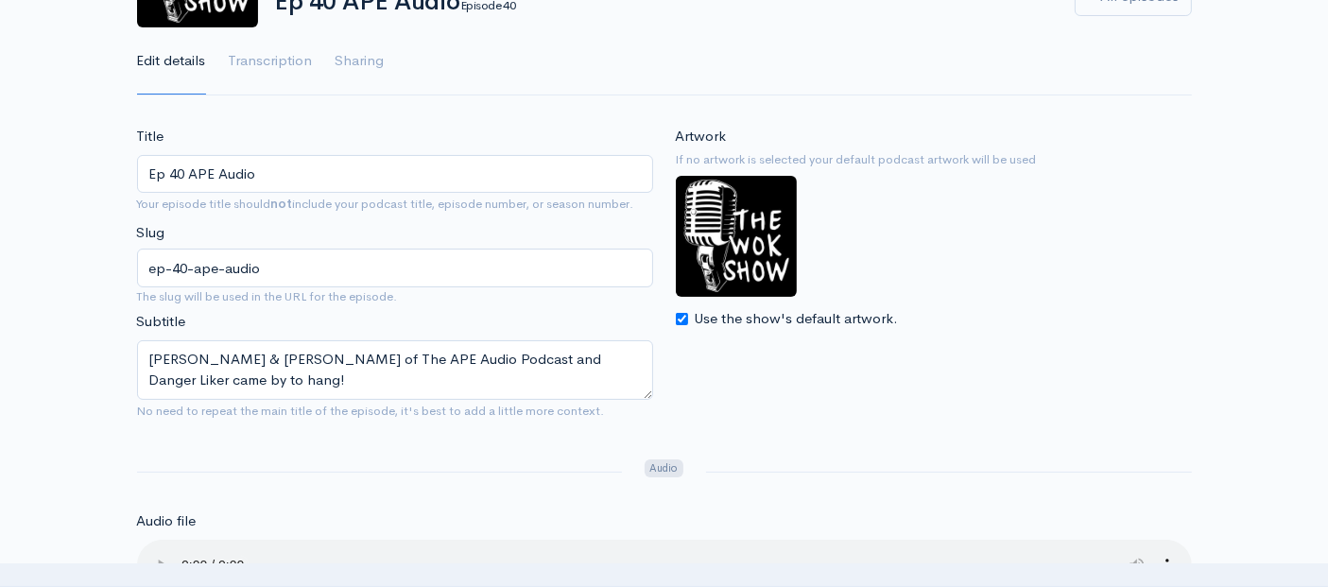
scroll to position [210, 0]
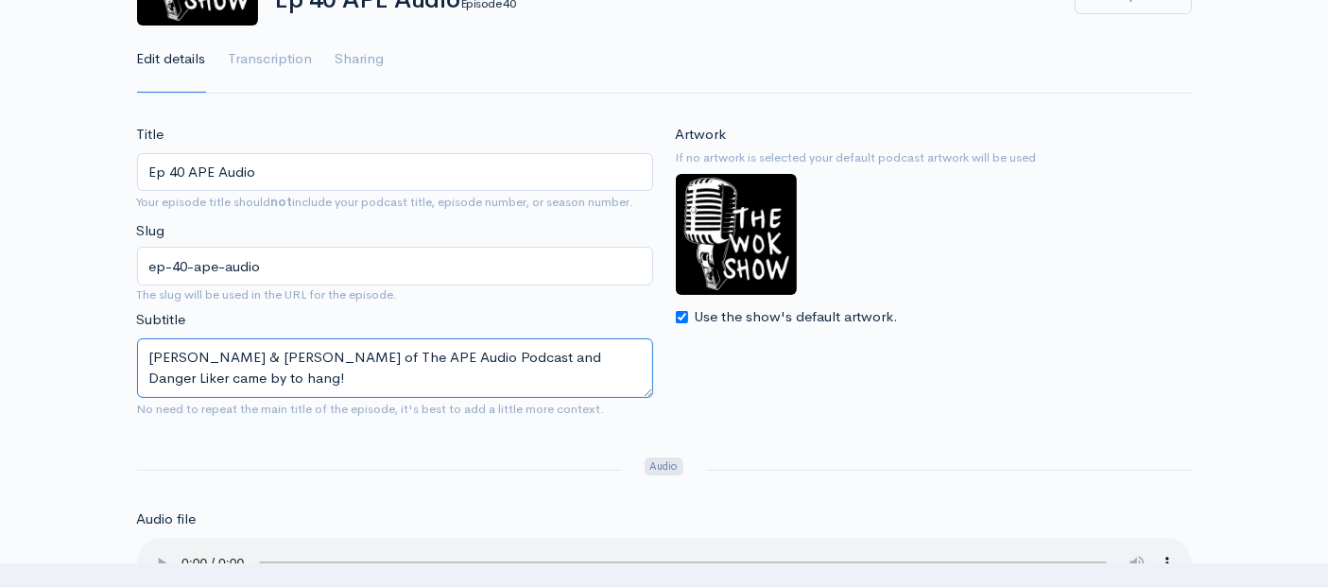
drag, startPoint x: 261, startPoint y: 377, endPoint x: 149, endPoint y: 346, distance: 115.8
click at [149, 346] on textarea "Ian Zeberek & Patrick Kordiasz of The APE Audio Podcast and Danger Liker came b…" at bounding box center [395, 368] width 516 height 60
